Goal: Task Accomplishment & Management: Manage account settings

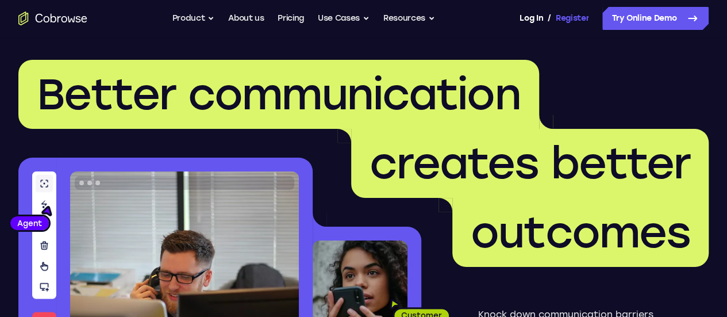
click at [556, 20] on link "Register" at bounding box center [572, 18] width 33 height 23
click at [520, 18] on link "Log In" at bounding box center [531, 18] width 23 height 23
click at [520, 20] on link "Log In" at bounding box center [531, 18] width 23 height 23
